Goal: Find specific page/section: Find specific page/section

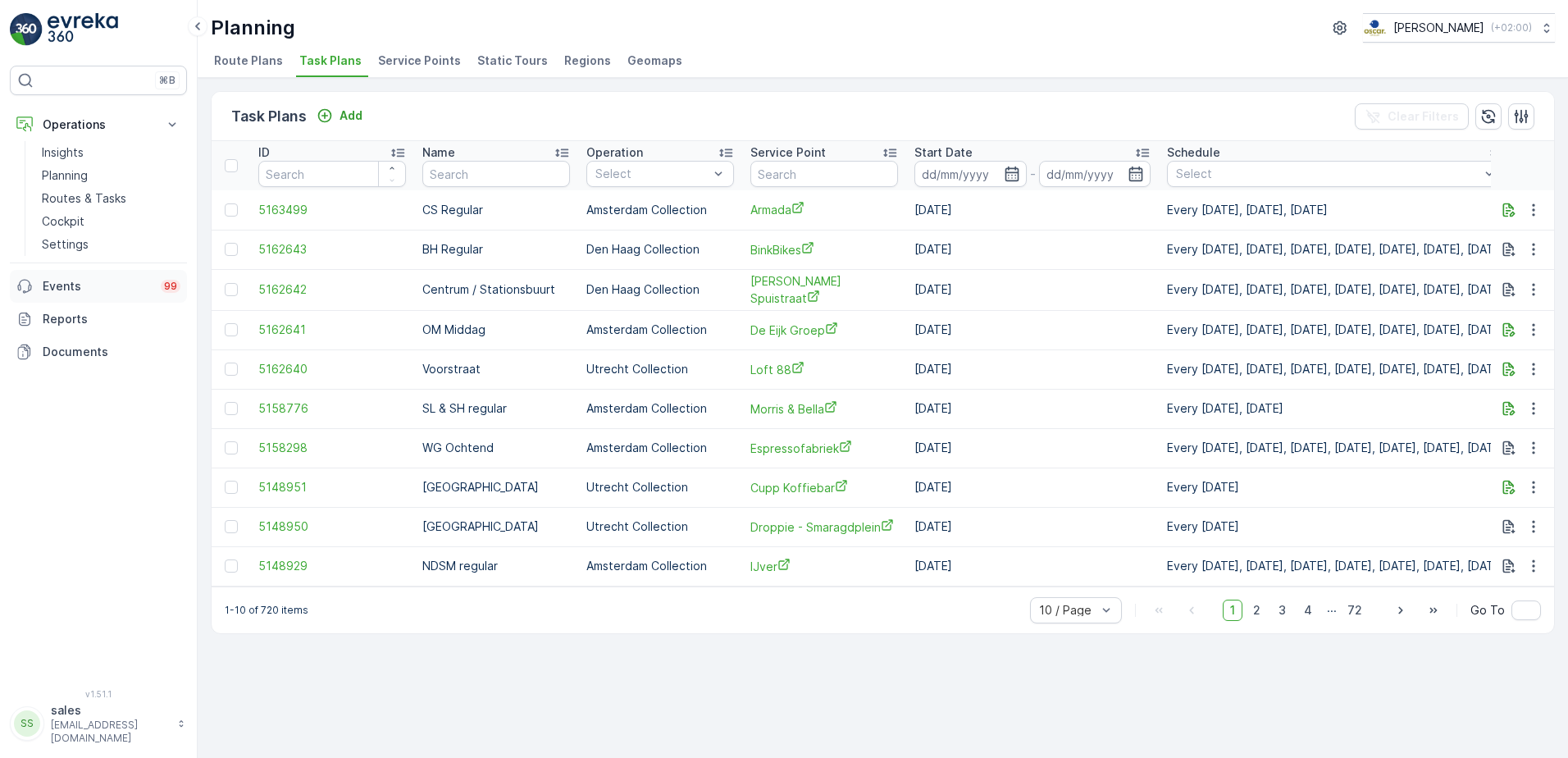
click at [49, 287] on p "Events" at bounding box center [96, 286] width 108 height 16
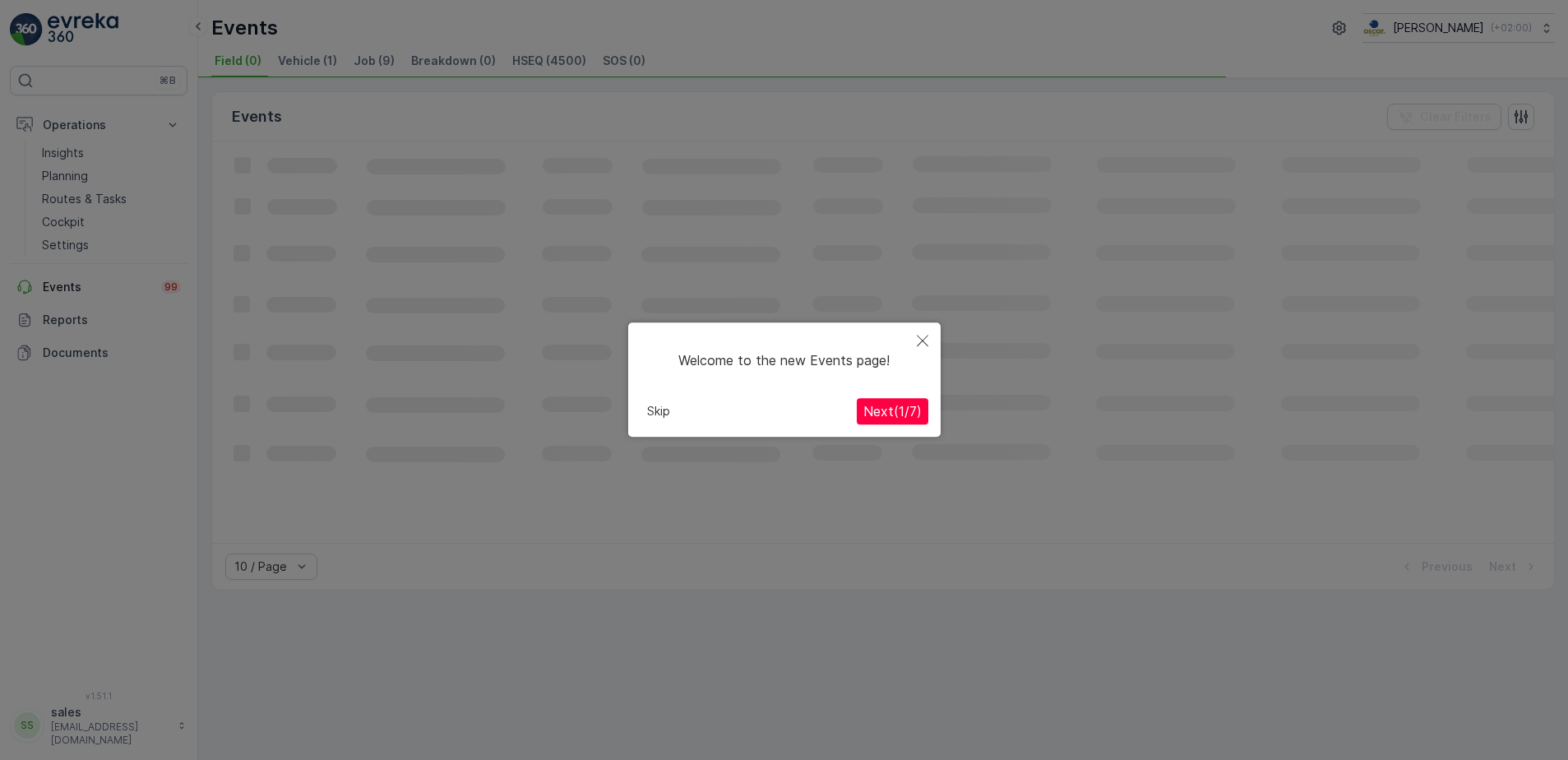
click at [918, 346] on icon "Close" at bounding box center [922, 341] width 12 height 12
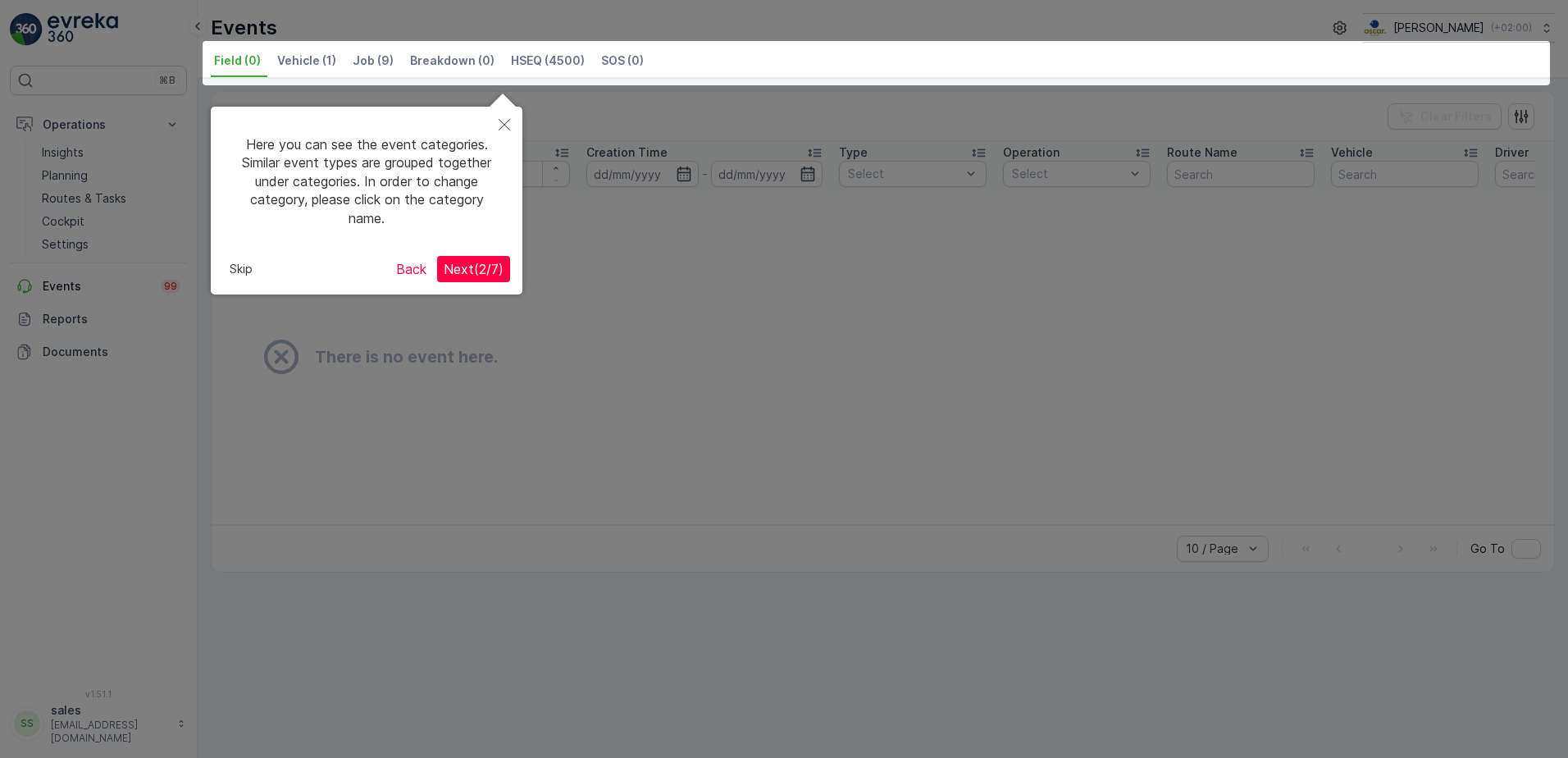
click at [503, 120] on icon "Close" at bounding box center [505, 124] width 12 height 12
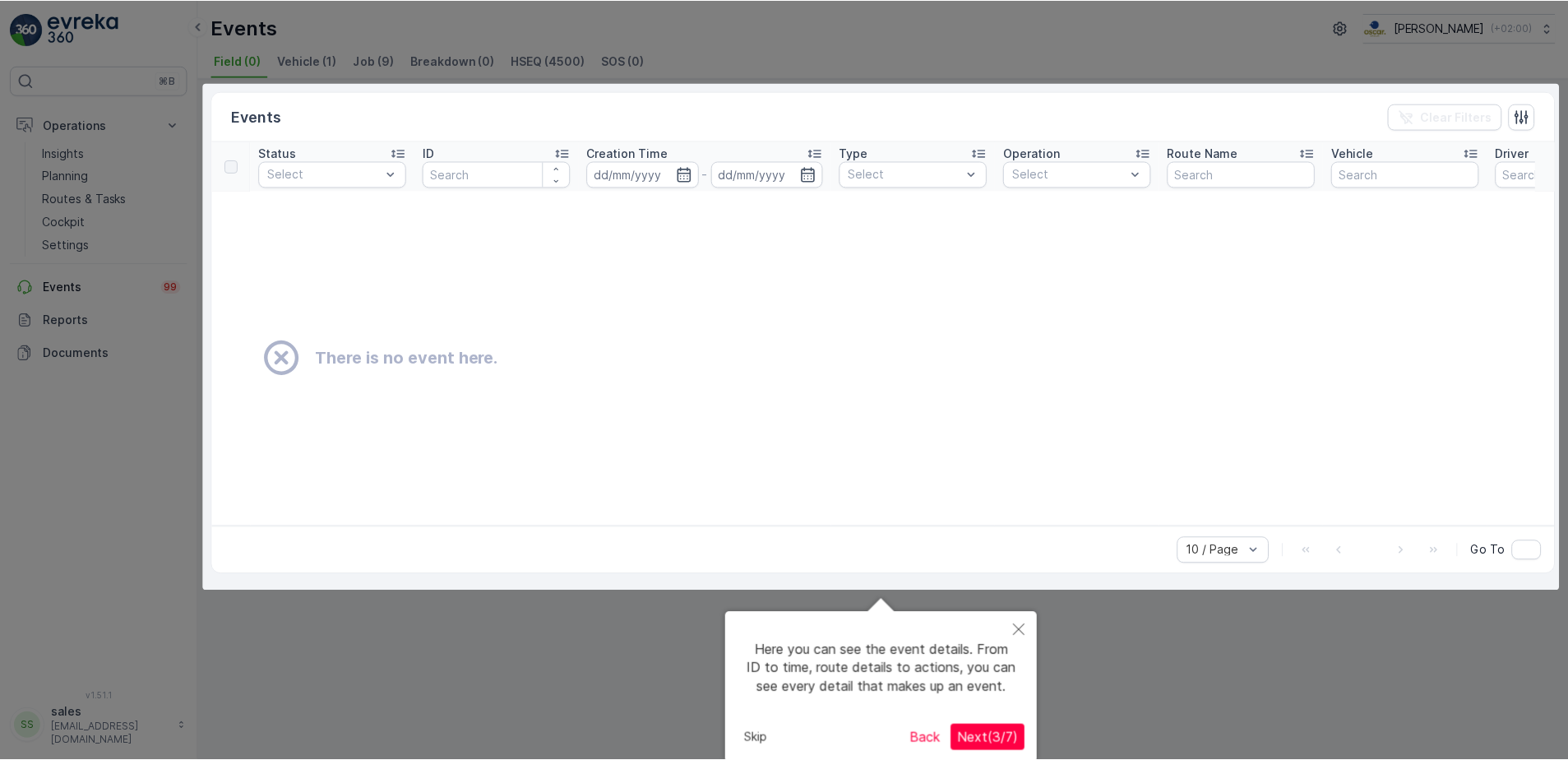
scroll to position [3, 0]
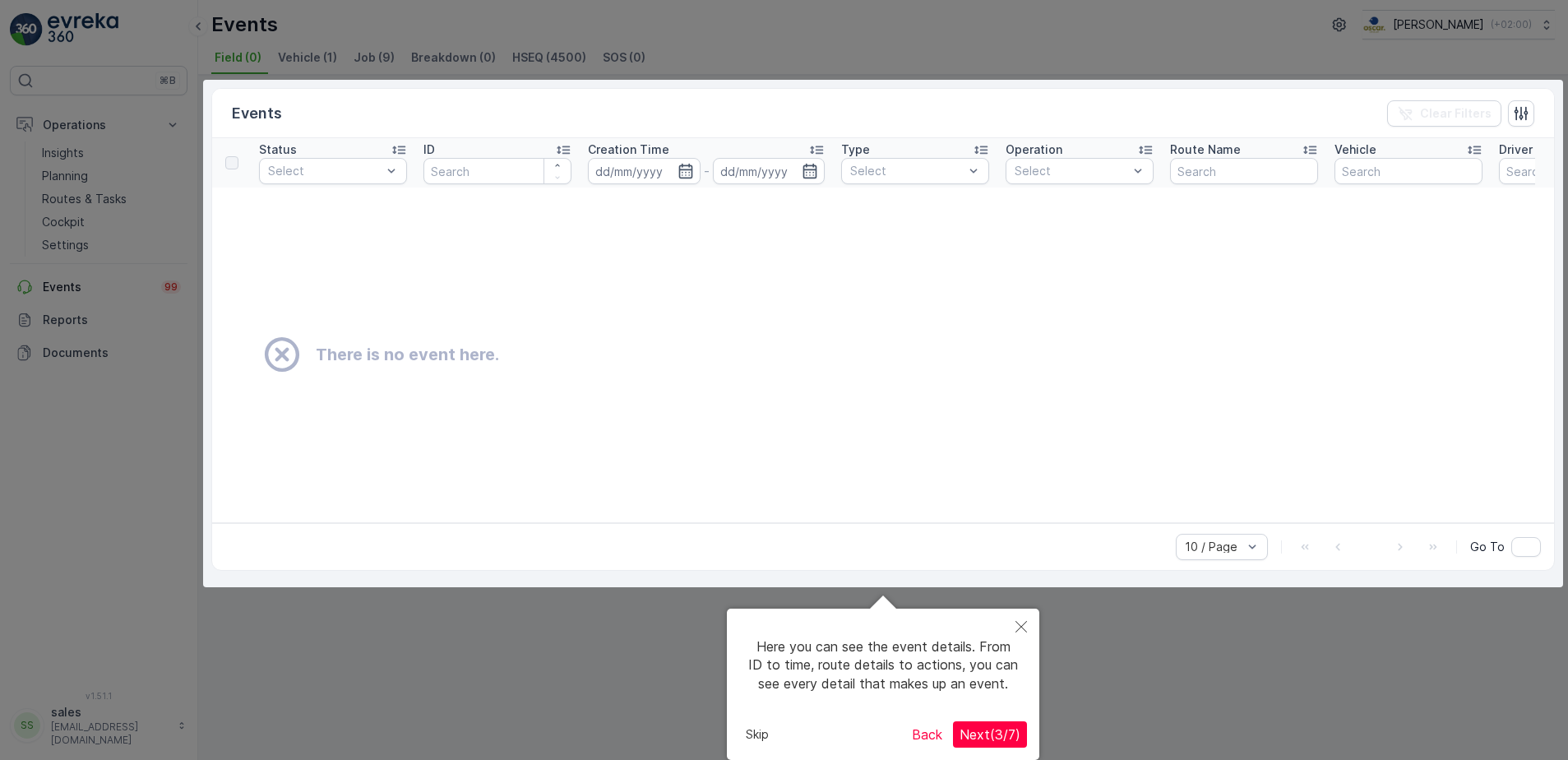
click at [1022, 628] on icon "Close" at bounding box center [1022, 627] width 12 height 12
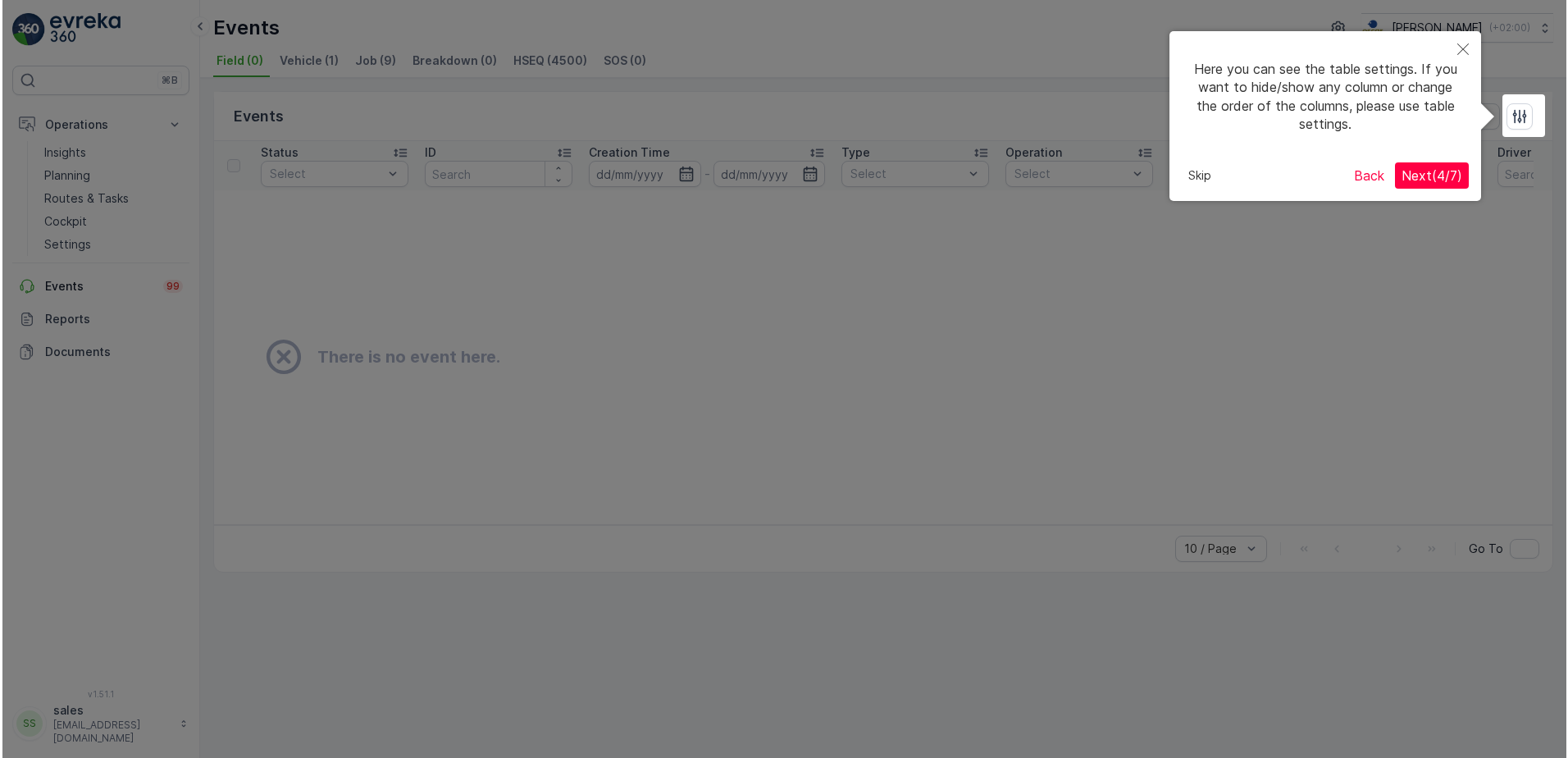
scroll to position [0, 0]
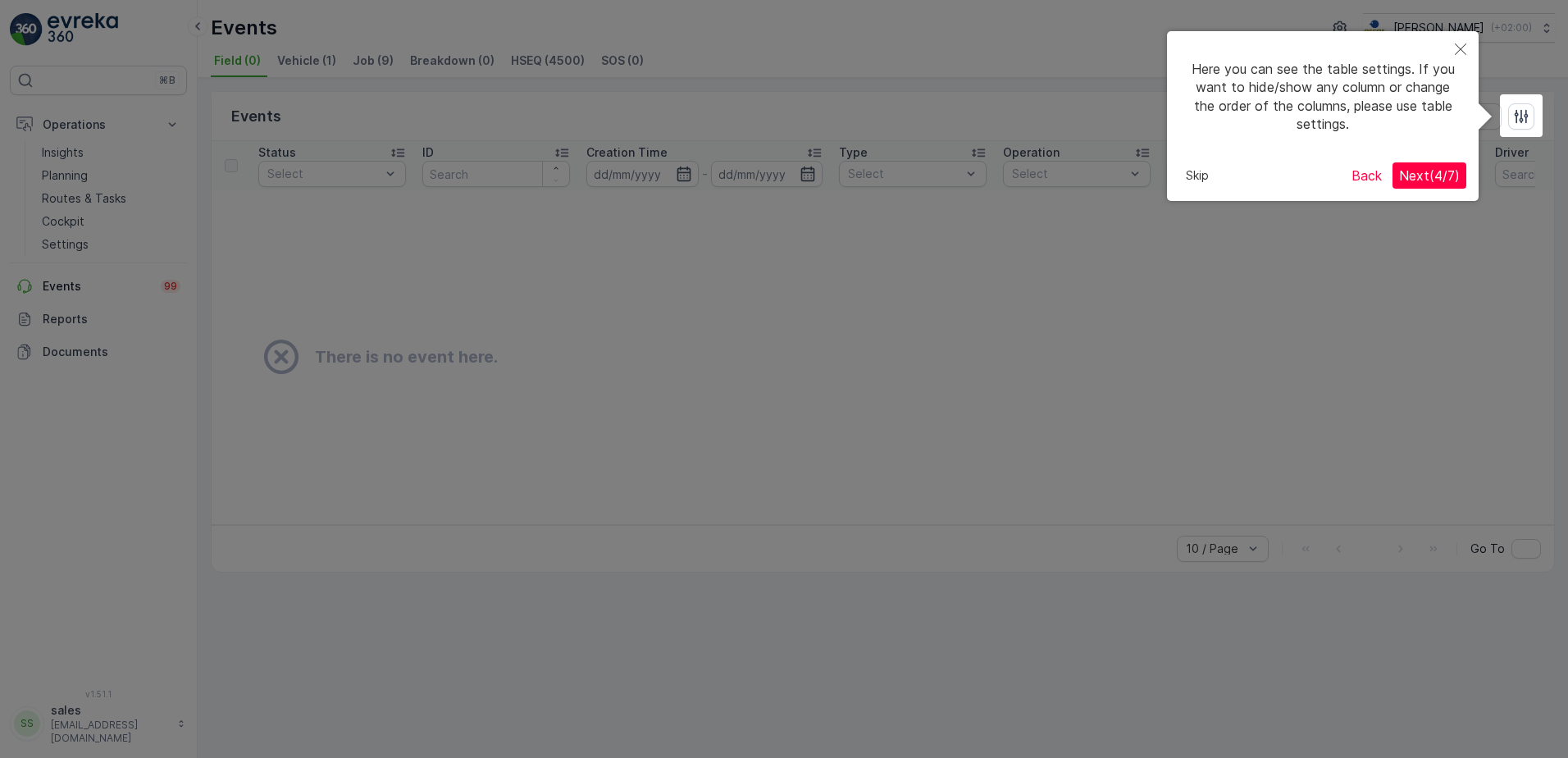
click at [1458, 48] on icon "Close" at bounding box center [1460, 49] width 12 height 12
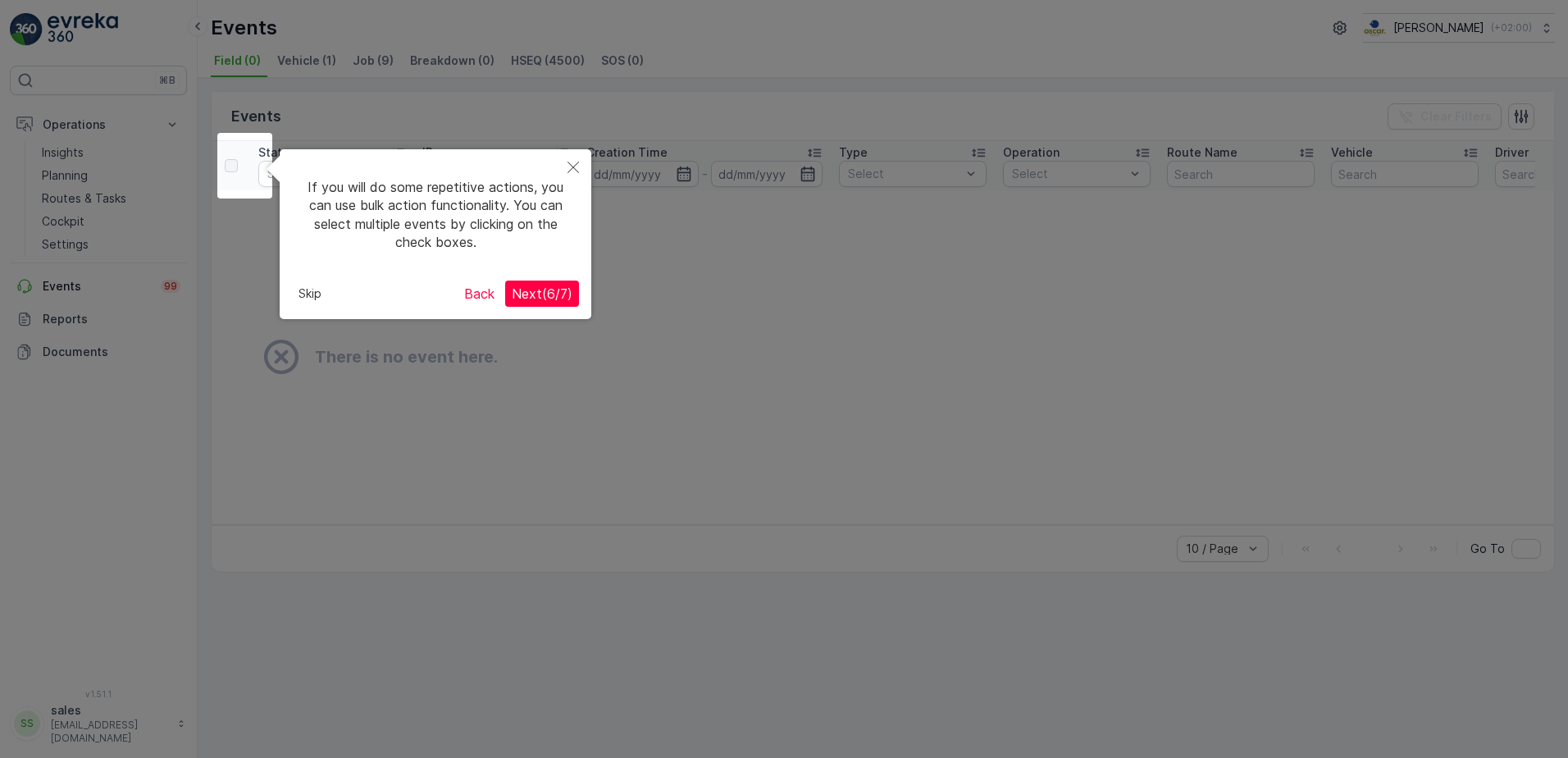
click at [572, 167] on icon "Close" at bounding box center [573, 168] width 12 height 12
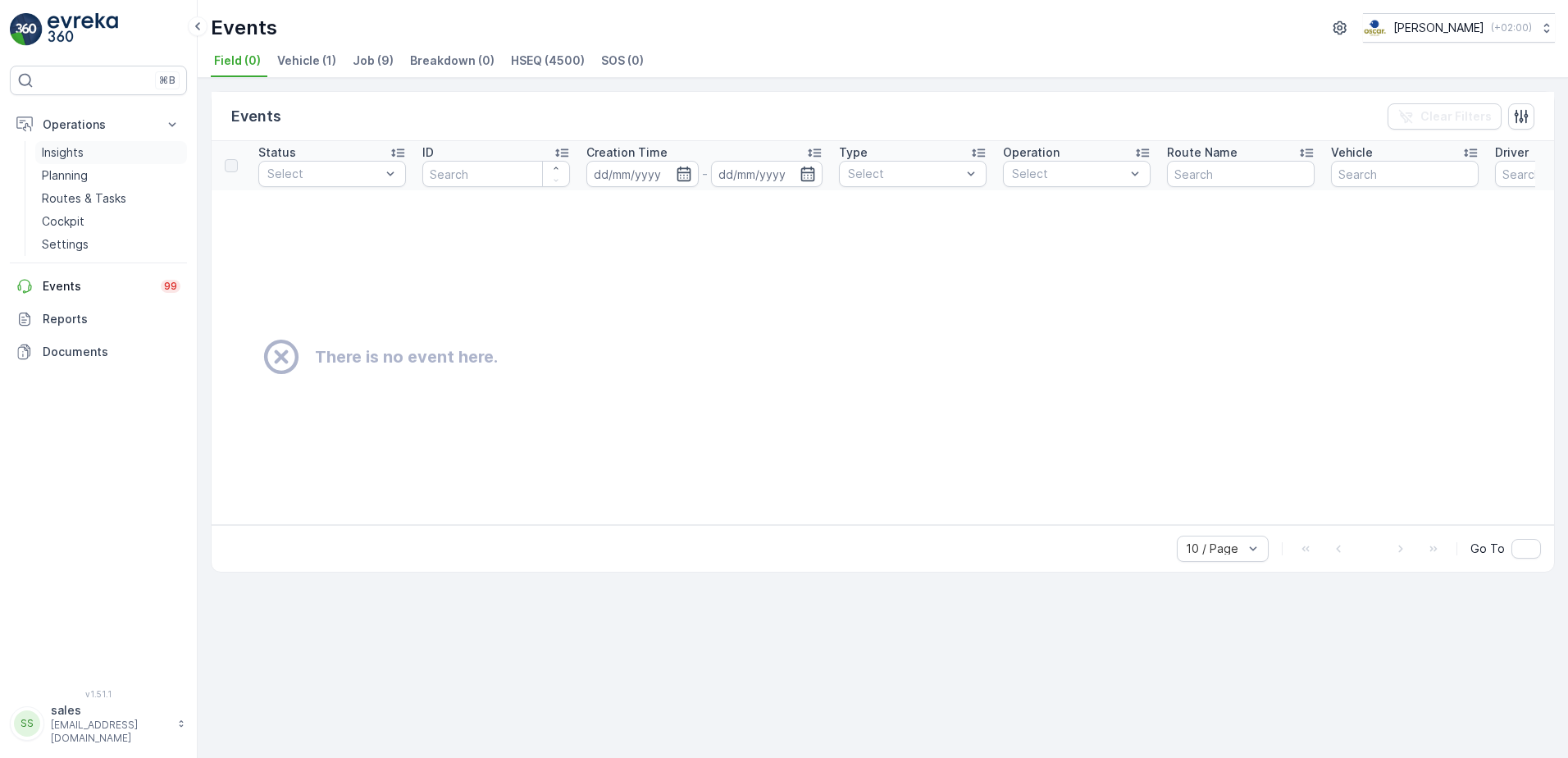
click at [68, 157] on p "Insights" at bounding box center [62, 152] width 41 height 16
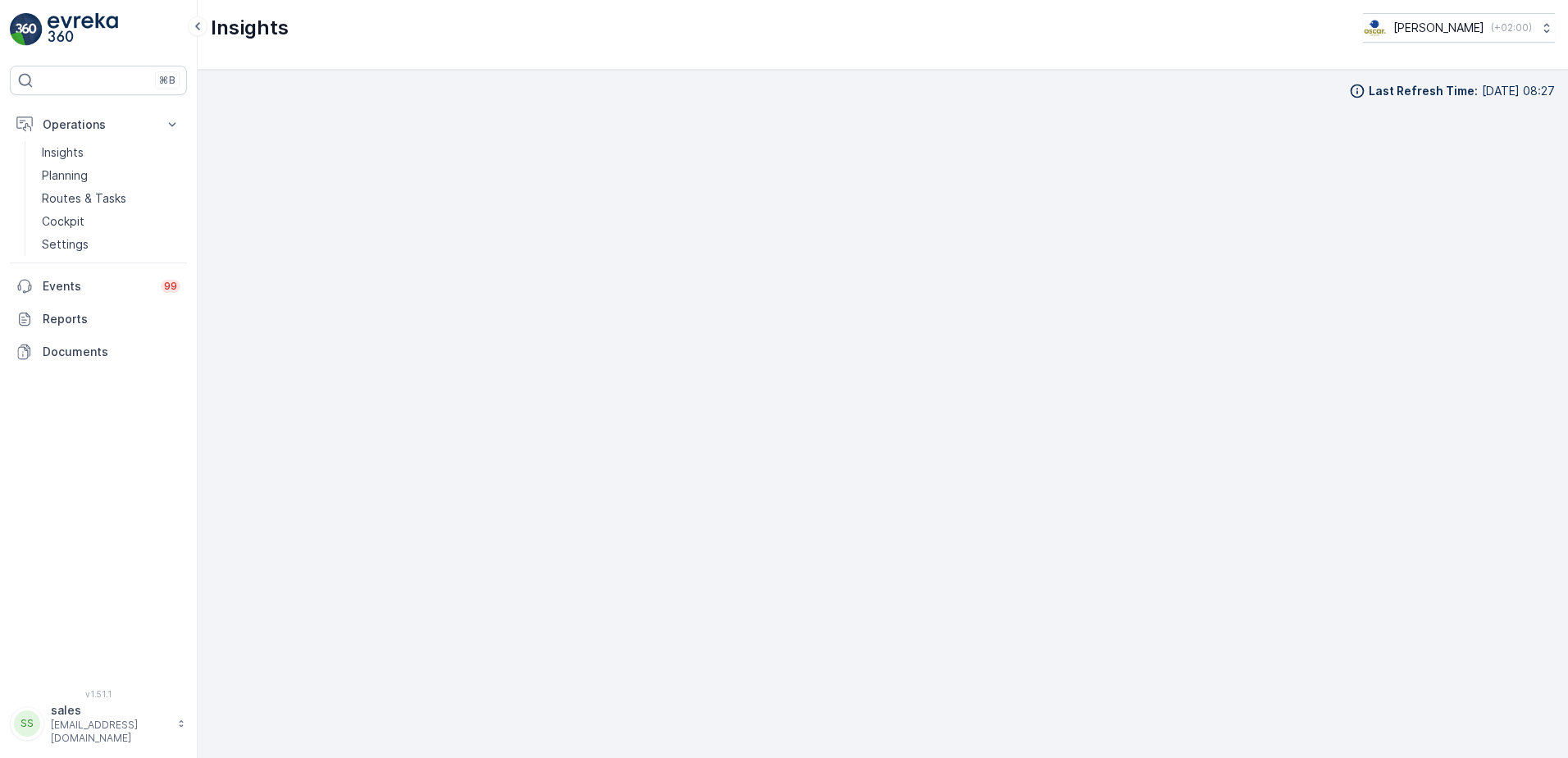
scroll to position [19, 0]
click at [84, 125] on p "Operations" at bounding box center [98, 124] width 112 height 16
